Goal: Task Accomplishment & Management: Use online tool/utility

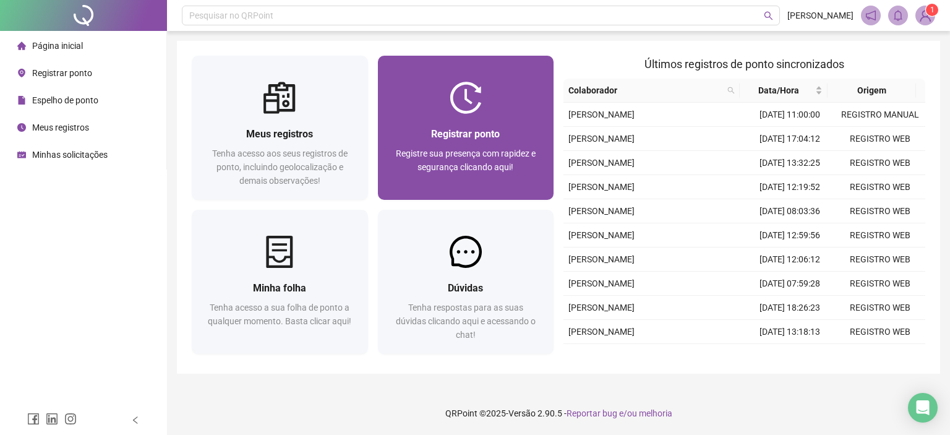
click at [425, 132] on div "Registrar ponto" at bounding box center [466, 133] width 147 height 15
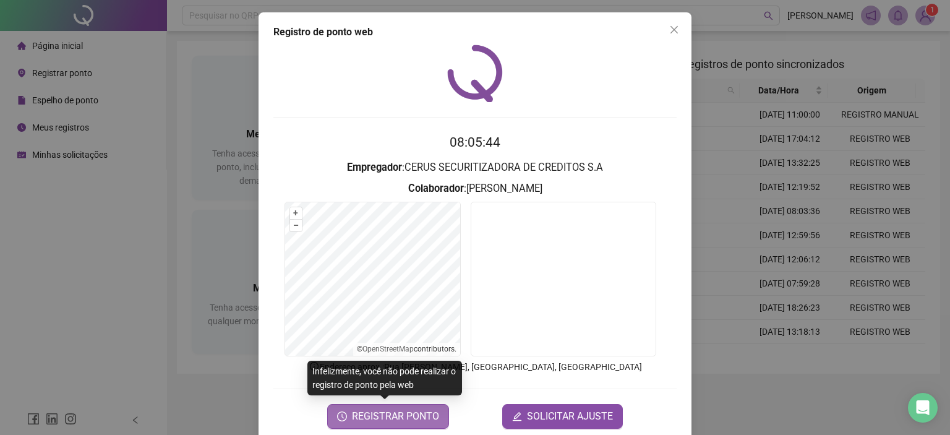
click at [380, 414] on span "REGISTRAR PONTO" at bounding box center [395, 416] width 87 height 15
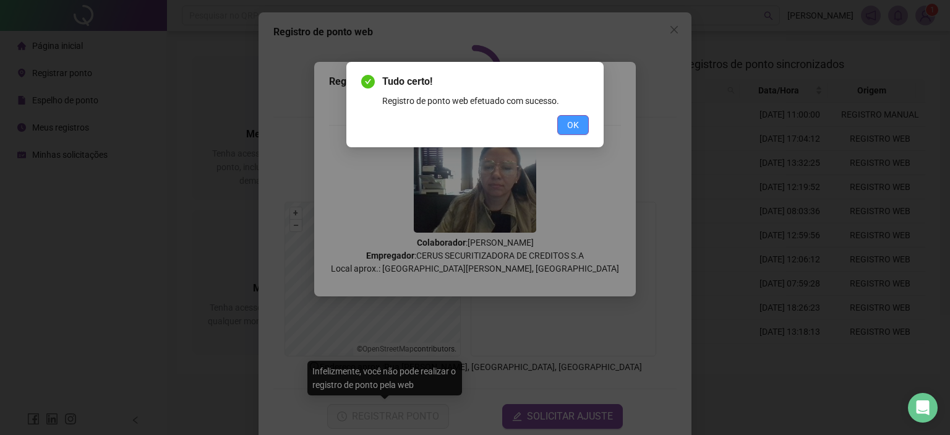
click at [577, 125] on span "OK" at bounding box center [573, 125] width 12 height 14
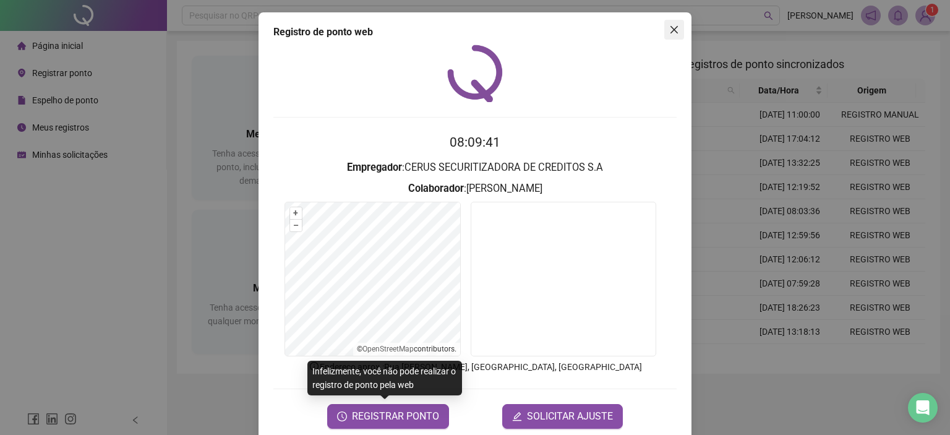
click at [670, 25] on icon "close" at bounding box center [674, 30] width 10 height 10
